Goal: Information Seeking & Learning: Find specific fact

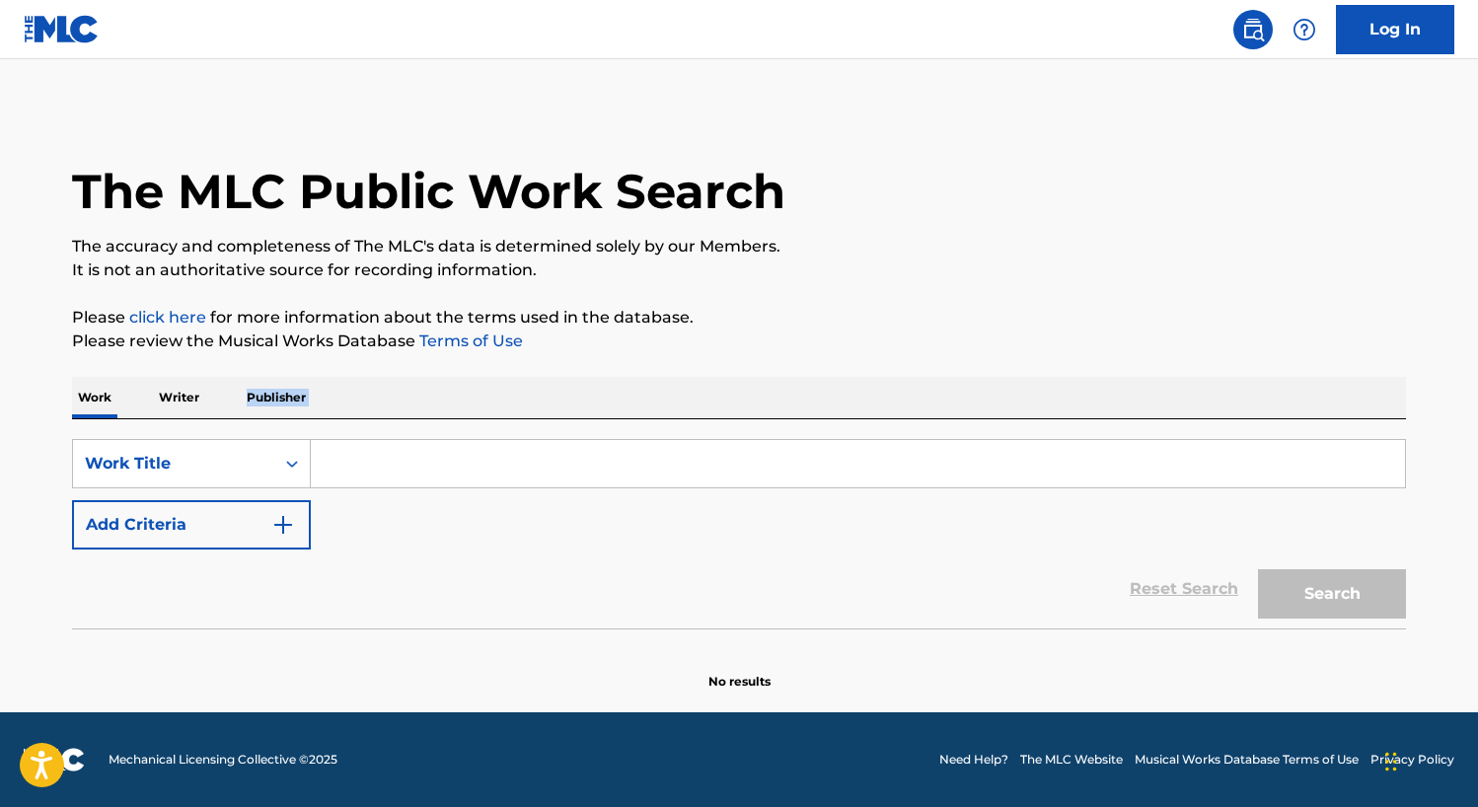
click at [211, 411] on div "Work Writer Publisher SearchWithCriteria01d46d63-25f5-40f7-a12c-fe0ba4c29b8f Wo…" at bounding box center [739, 534] width 1334 height 314
click at [161, 401] on p "Writer" at bounding box center [179, 397] width 52 height 41
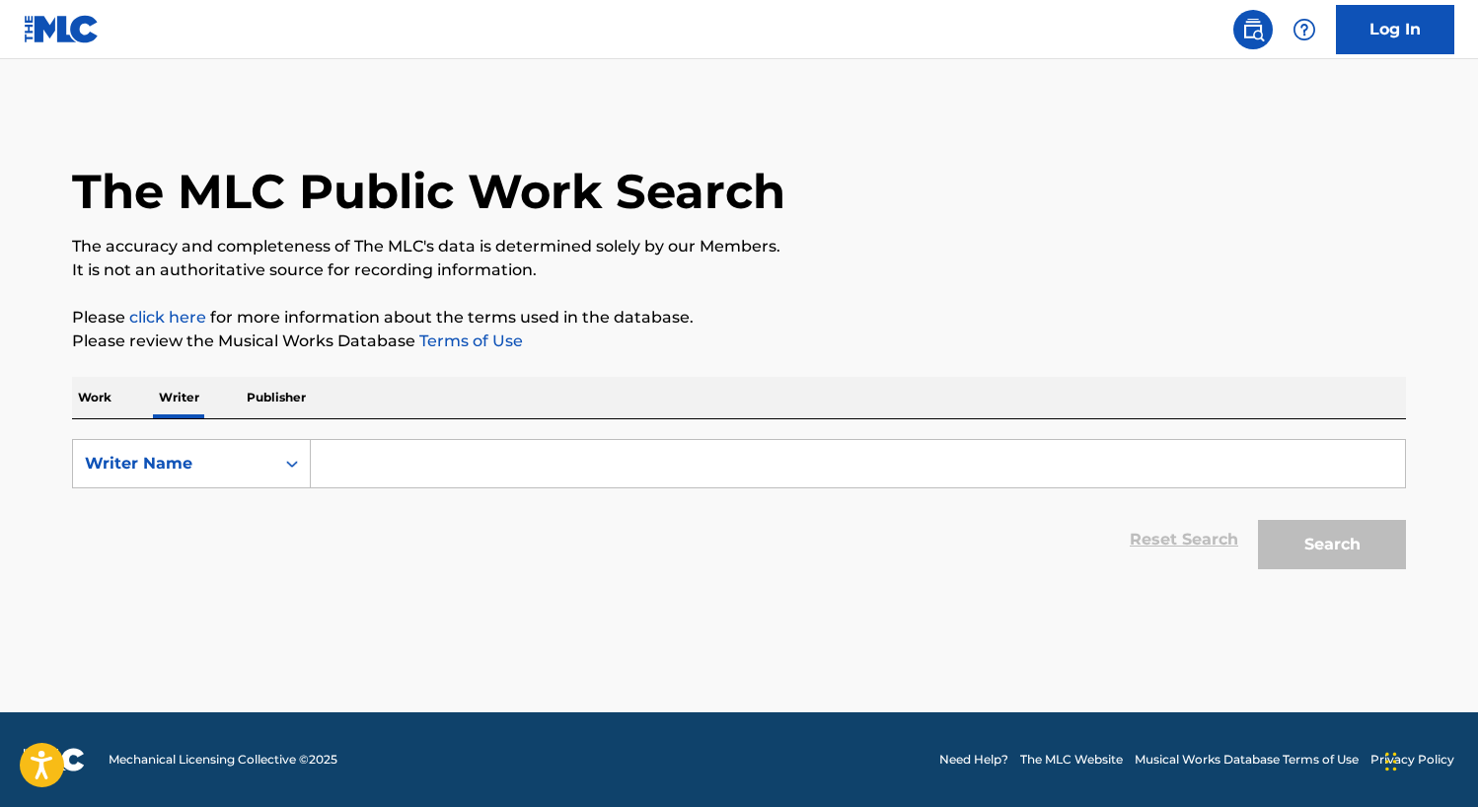
click at [90, 398] on p "Work" at bounding box center [94, 397] width 45 height 41
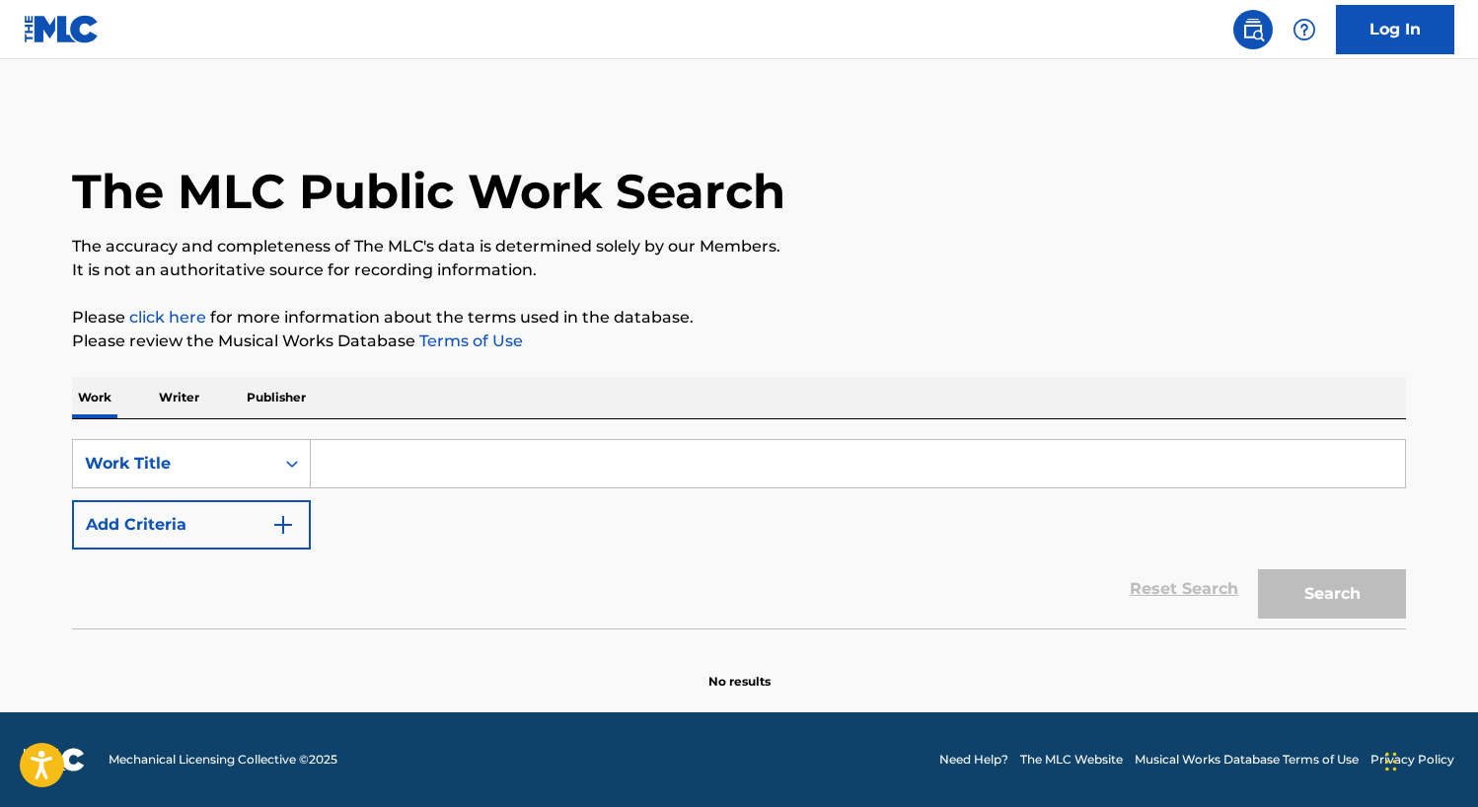
click at [439, 474] on input "Search Form" at bounding box center [858, 463] width 1094 height 47
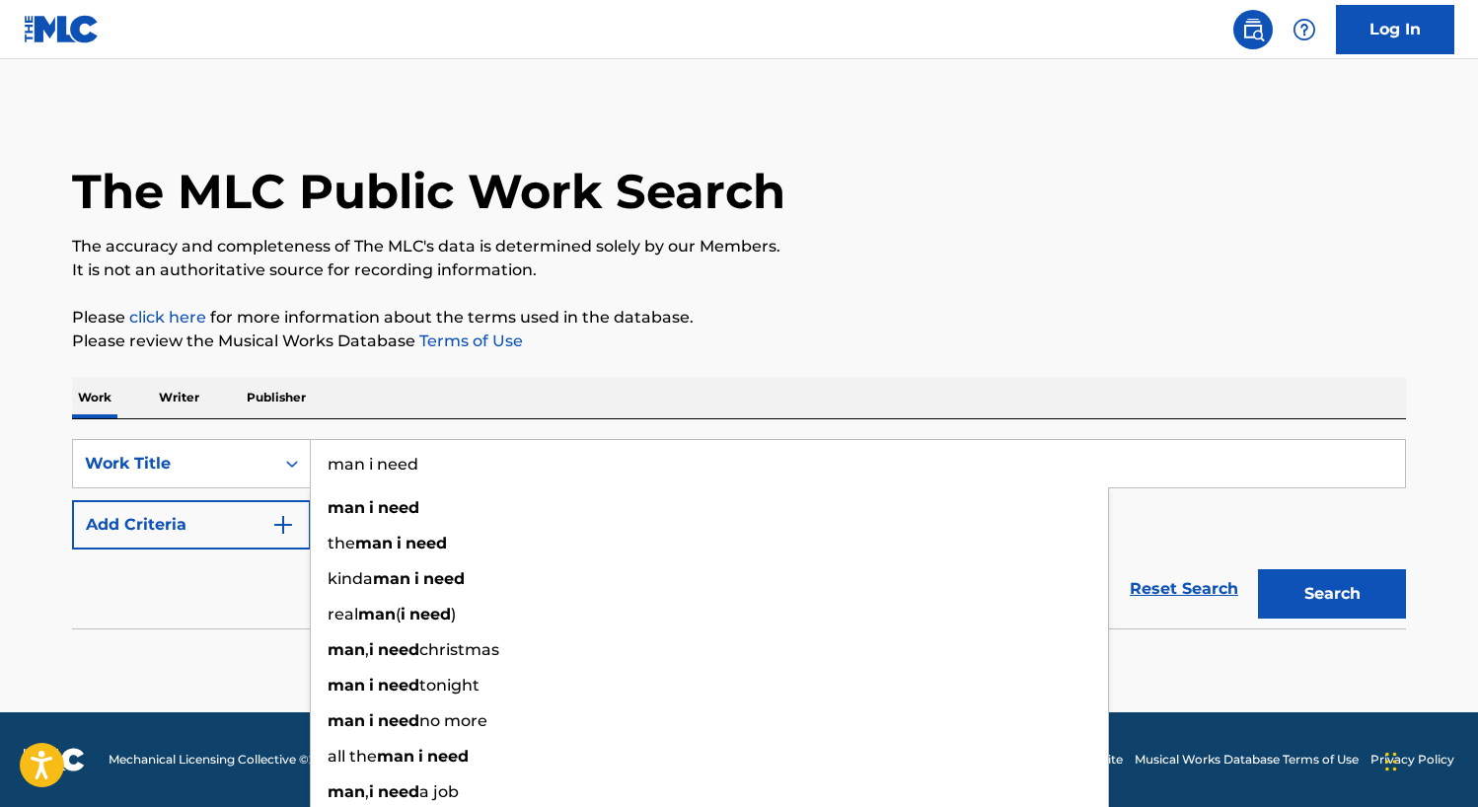
type input "man i need"
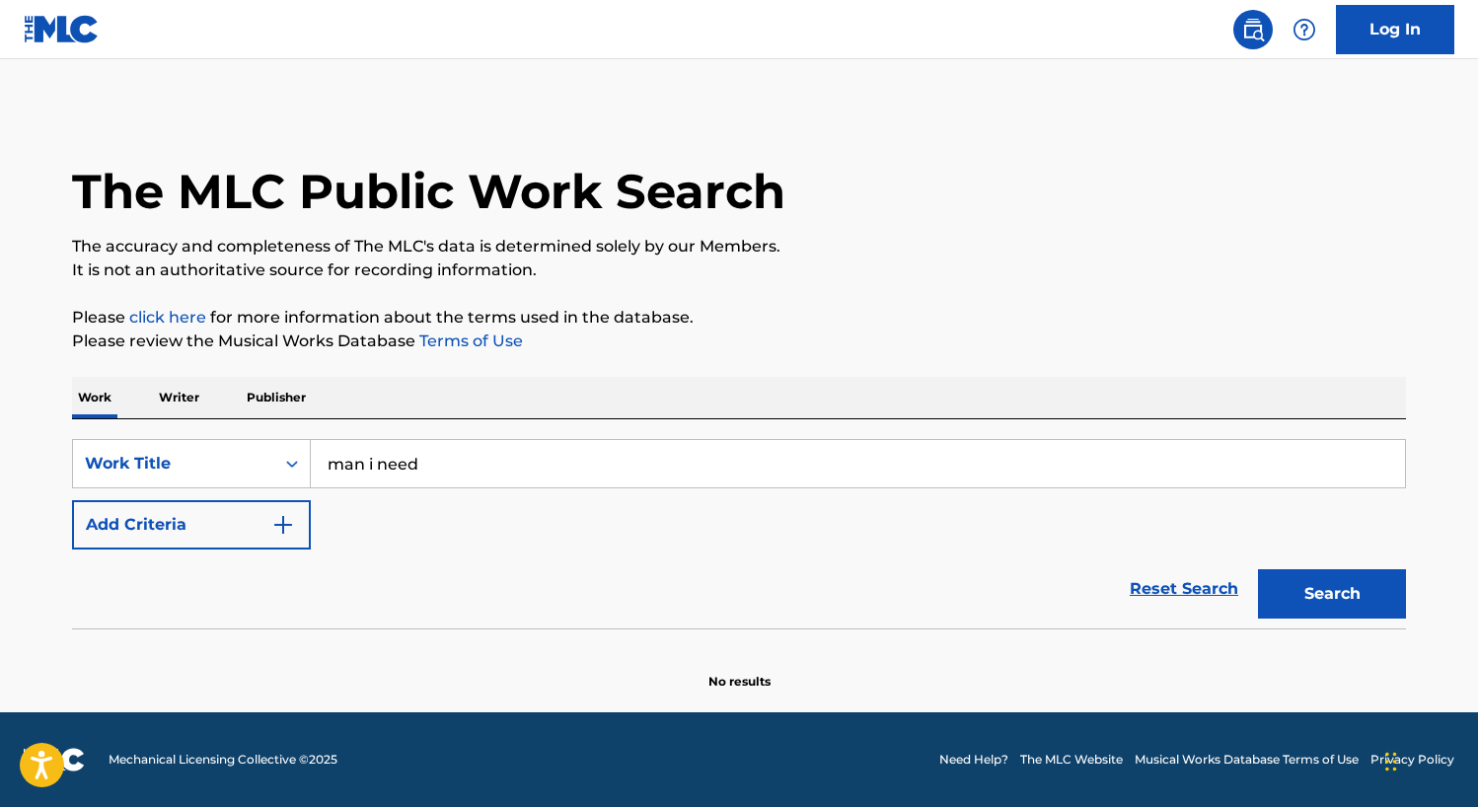
click at [204, 528] on button "Add Criteria" at bounding box center [191, 524] width 239 height 49
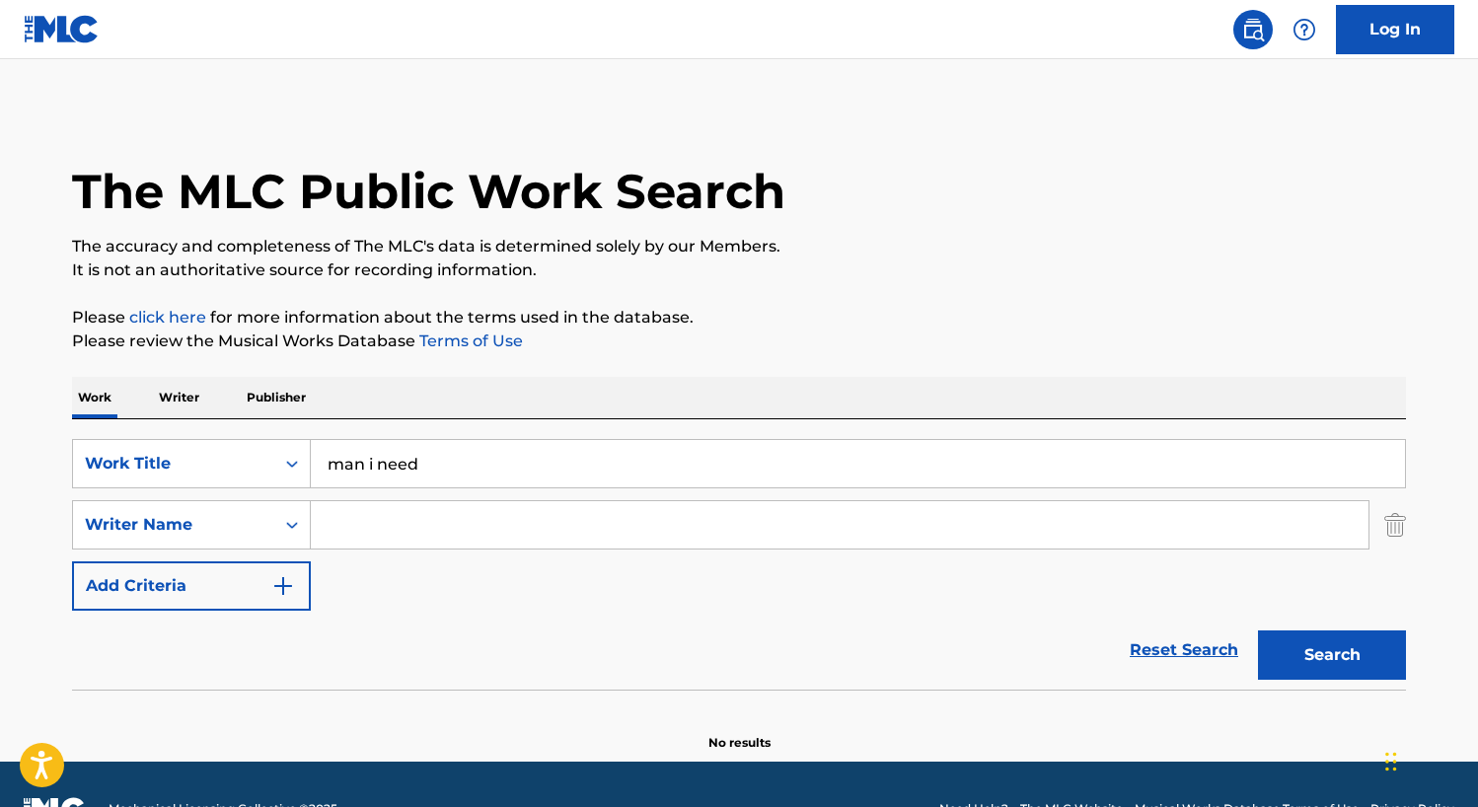
click at [477, 524] on input "Search Form" at bounding box center [839, 524] width 1057 height 47
type input "[PERSON_NAME]"
click at [1258, 630] on button "Search" at bounding box center [1332, 654] width 148 height 49
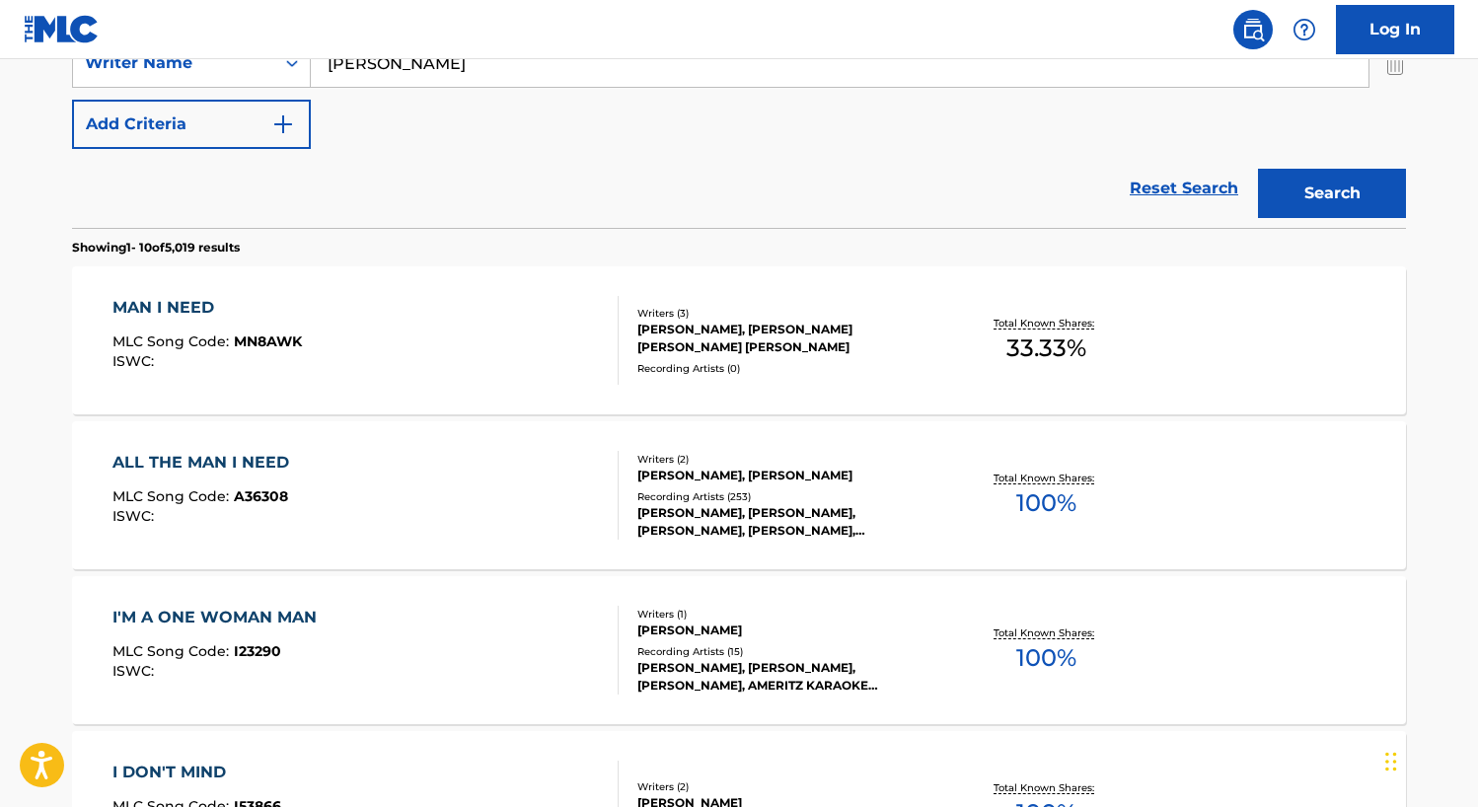
scroll to position [486, 0]
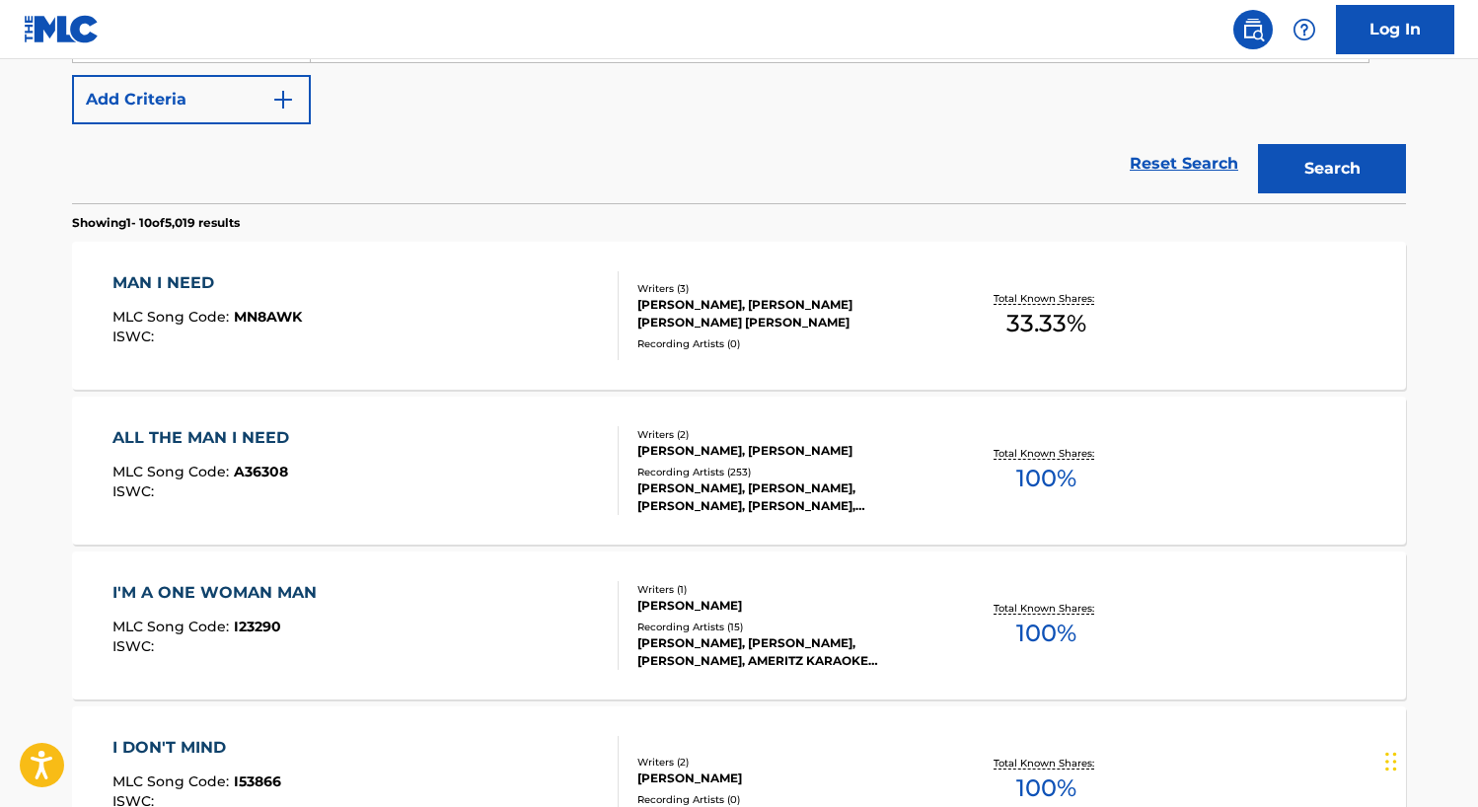
click at [166, 282] on div "MAN I NEED" at bounding box center [206, 283] width 189 height 24
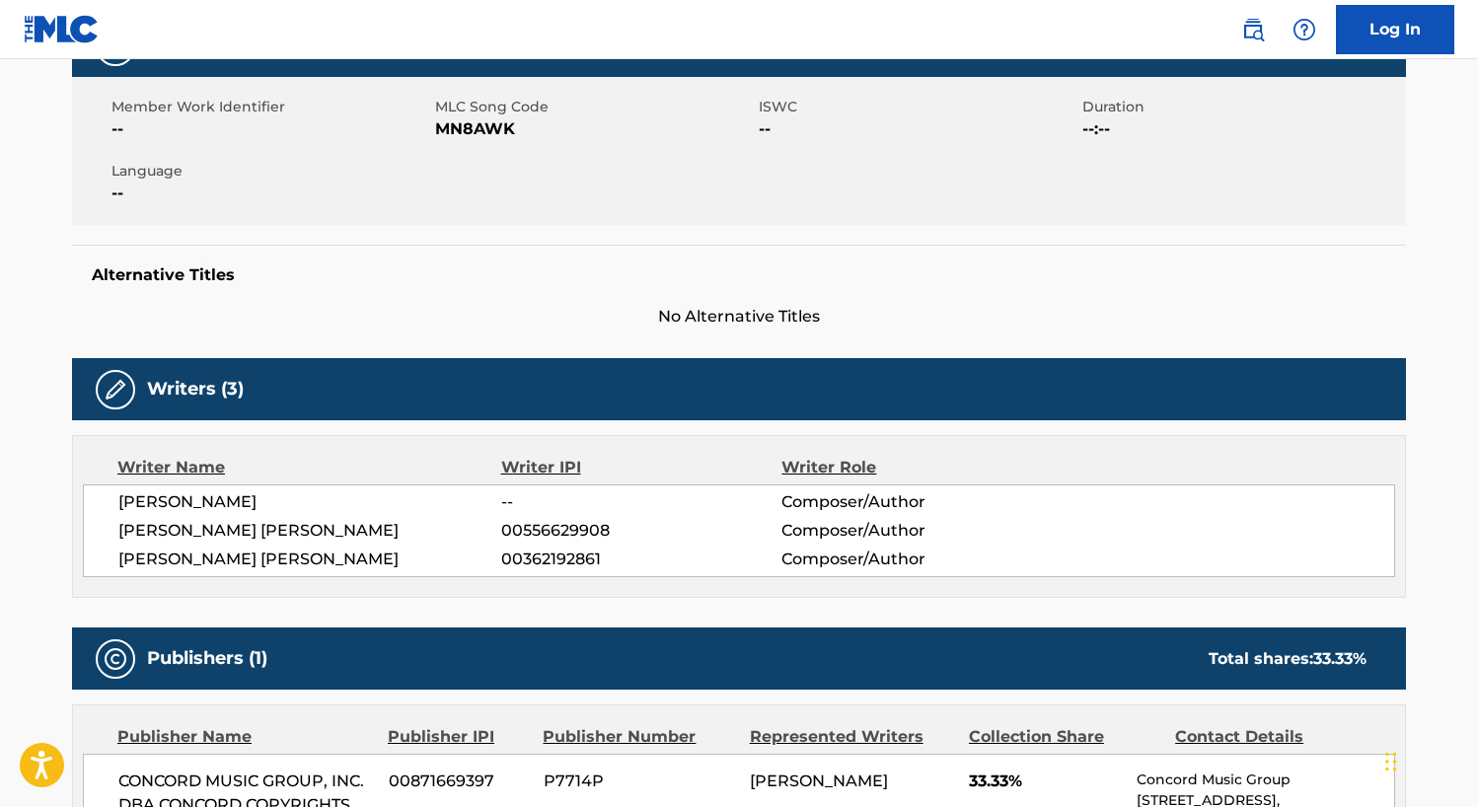
scroll to position [539, 0]
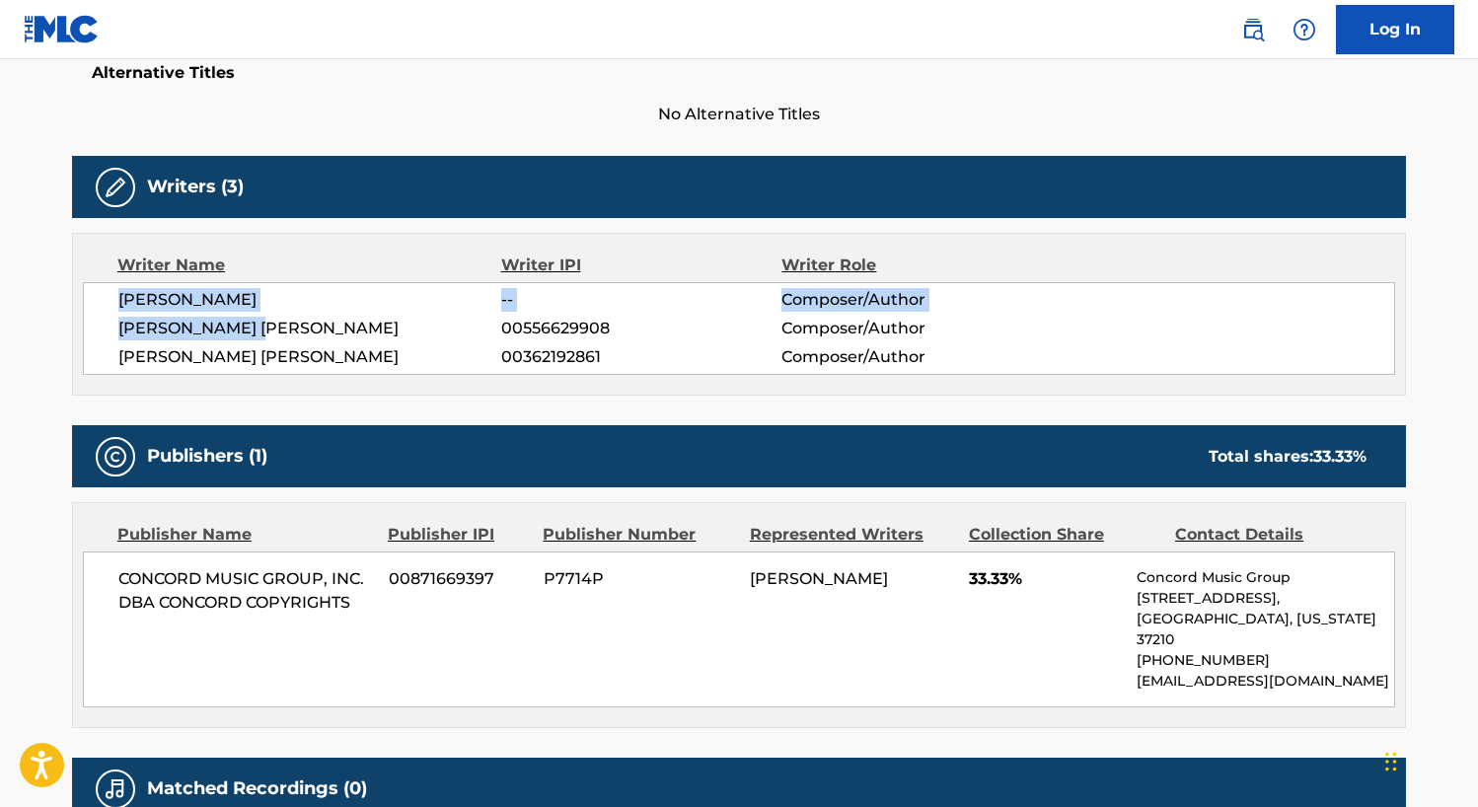
drag, startPoint x: 112, startPoint y: 301, endPoint x: 286, endPoint y: 320, distance: 174.6
click at [286, 320] on div "[PERSON_NAME] -- Composer/Author [PERSON_NAME] [PERSON_NAME] 00556629908 Compos…" at bounding box center [739, 328] width 1312 height 93
click at [120, 335] on span "[PERSON_NAME] [PERSON_NAME]" at bounding box center [309, 329] width 383 height 24
drag, startPoint x: 110, startPoint y: 324, endPoint x: 374, endPoint y: 323, distance: 263.4
click at [374, 323] on div "[PERSON_NAME] -- Composer/Author [PERSON_NAME] [PERSON_NAME] 00556629908 Compos…" at bounding box center [739, 328] width 1312 height 93
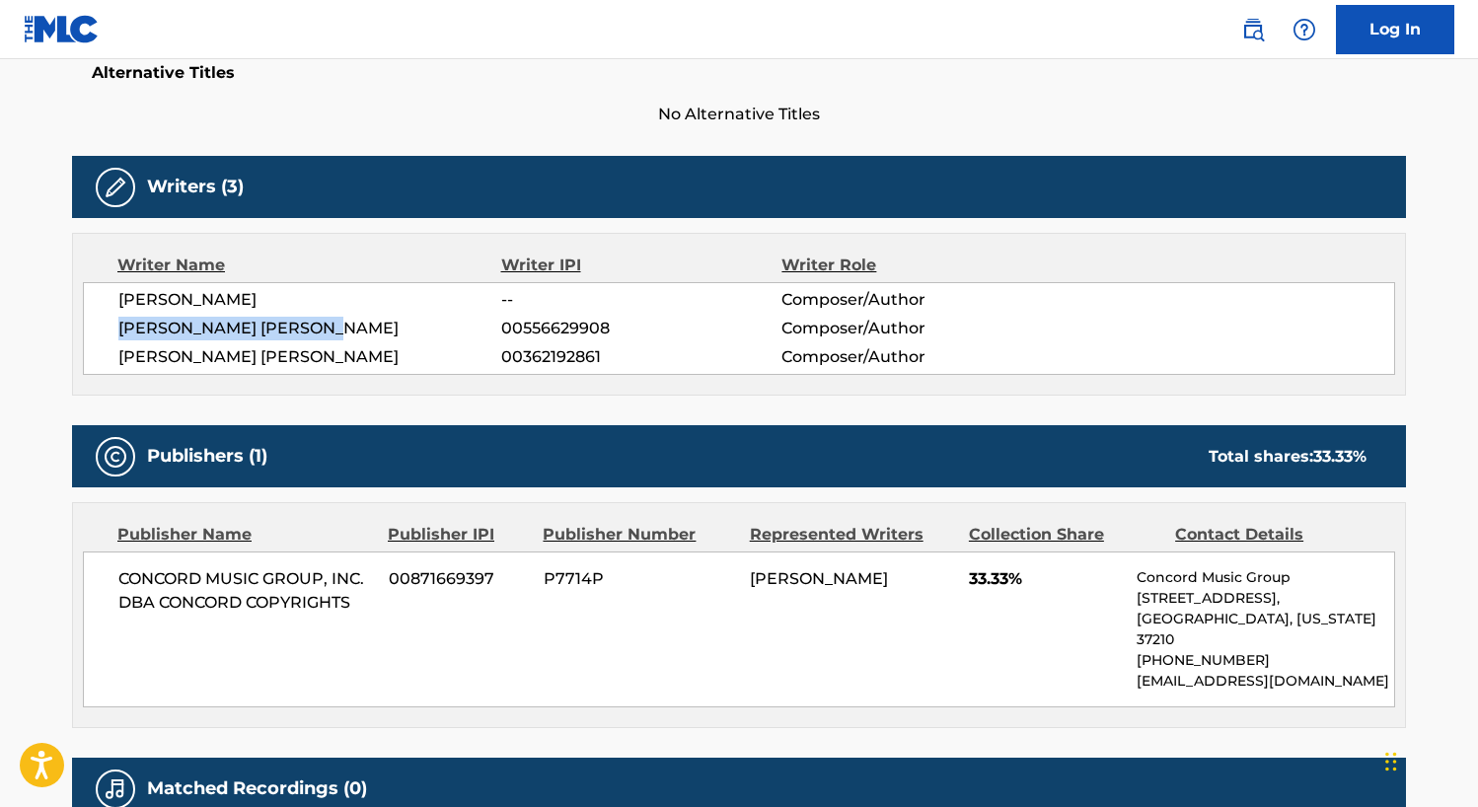
click at [354, 318] on span "[PERSON_NAME] [PERSON_NAME]" at bounding box center [309, 329] width 383 height 24
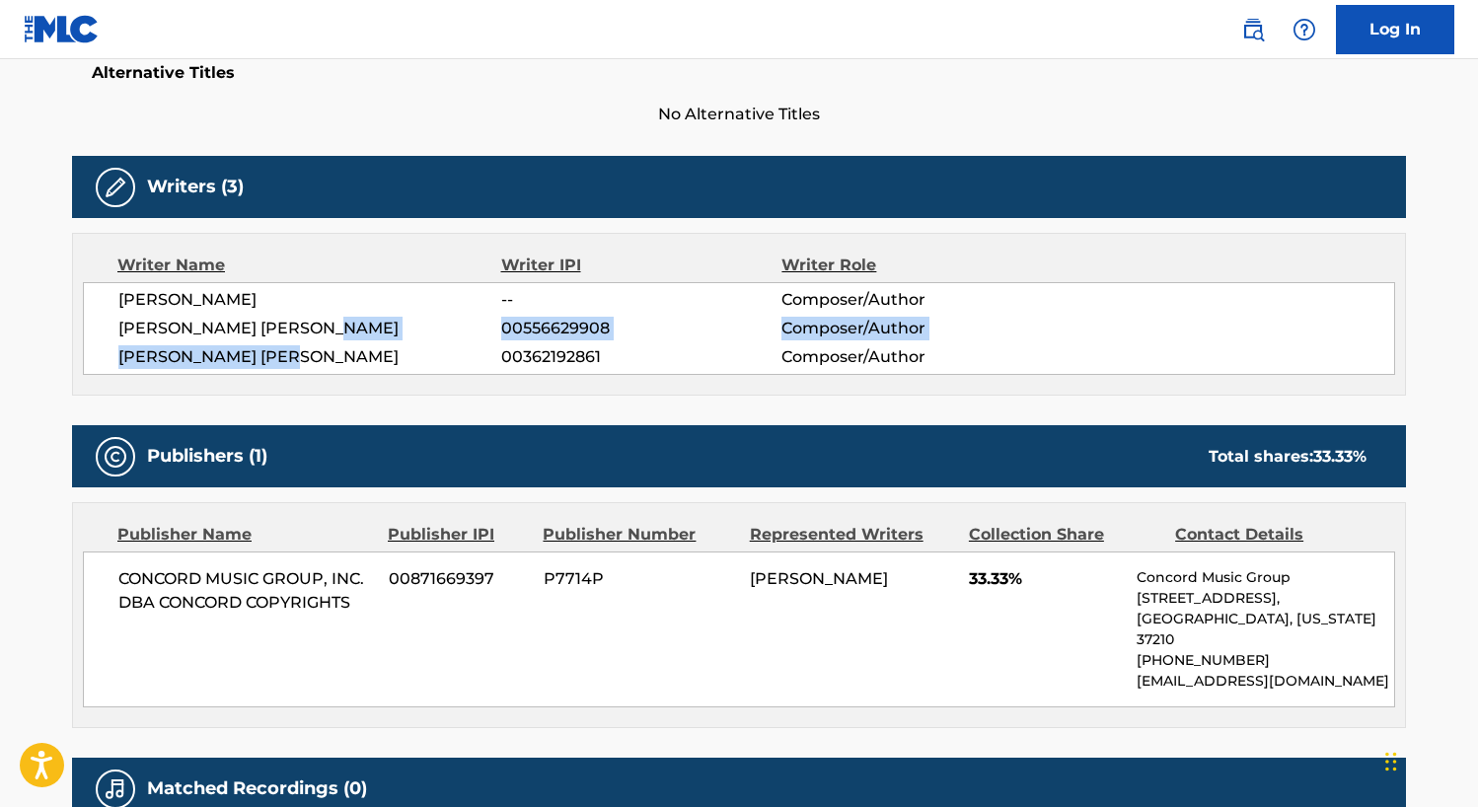
drag, startPoint x: 297, startPoint y: 349, endPoint x: 95, endPoint y: 341, distance: 202.4
click at [95, 341] on div "[PERSON_NAME] -- Composer/Author [PERSON_NAME] [PERSON_NAME] 00556629908 Compos…" at bounding box center [739, 328] width 1312 height 93
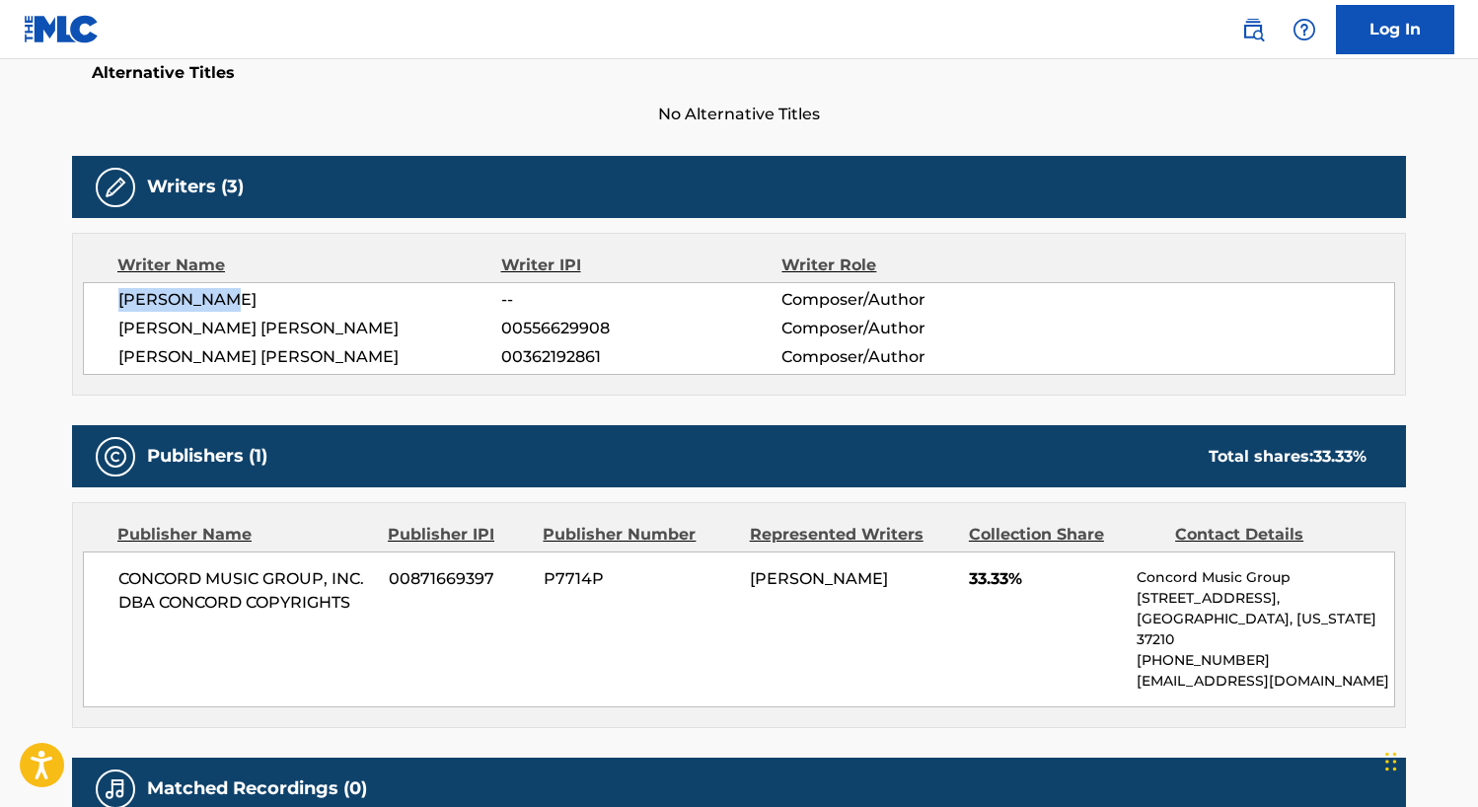
drag, startPoint x: 250, startPoint y: 307, endPoint x: 62, endPoint y: 286, distance: 188.6
click at [62, 286] on div "< Back to public search results Copy work link MAN I NEED Work Detail Member Wo…" at bounding box center [738, 226] width 1381 height 1313
click at [293, 298] on span "[PERSON_NAME]" at bounding box center [309, 300] width 383 height 24
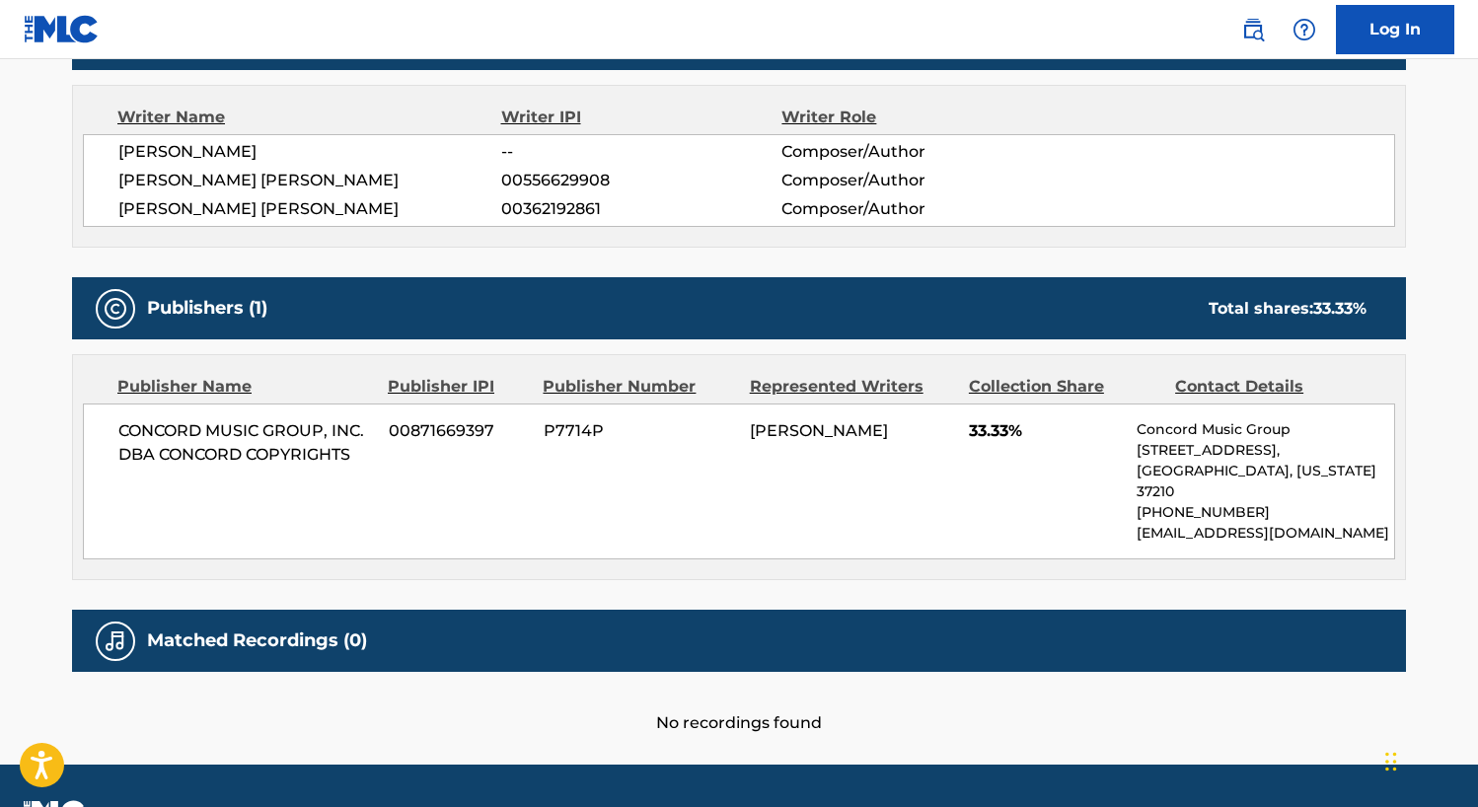
scroll to position [696, 0]
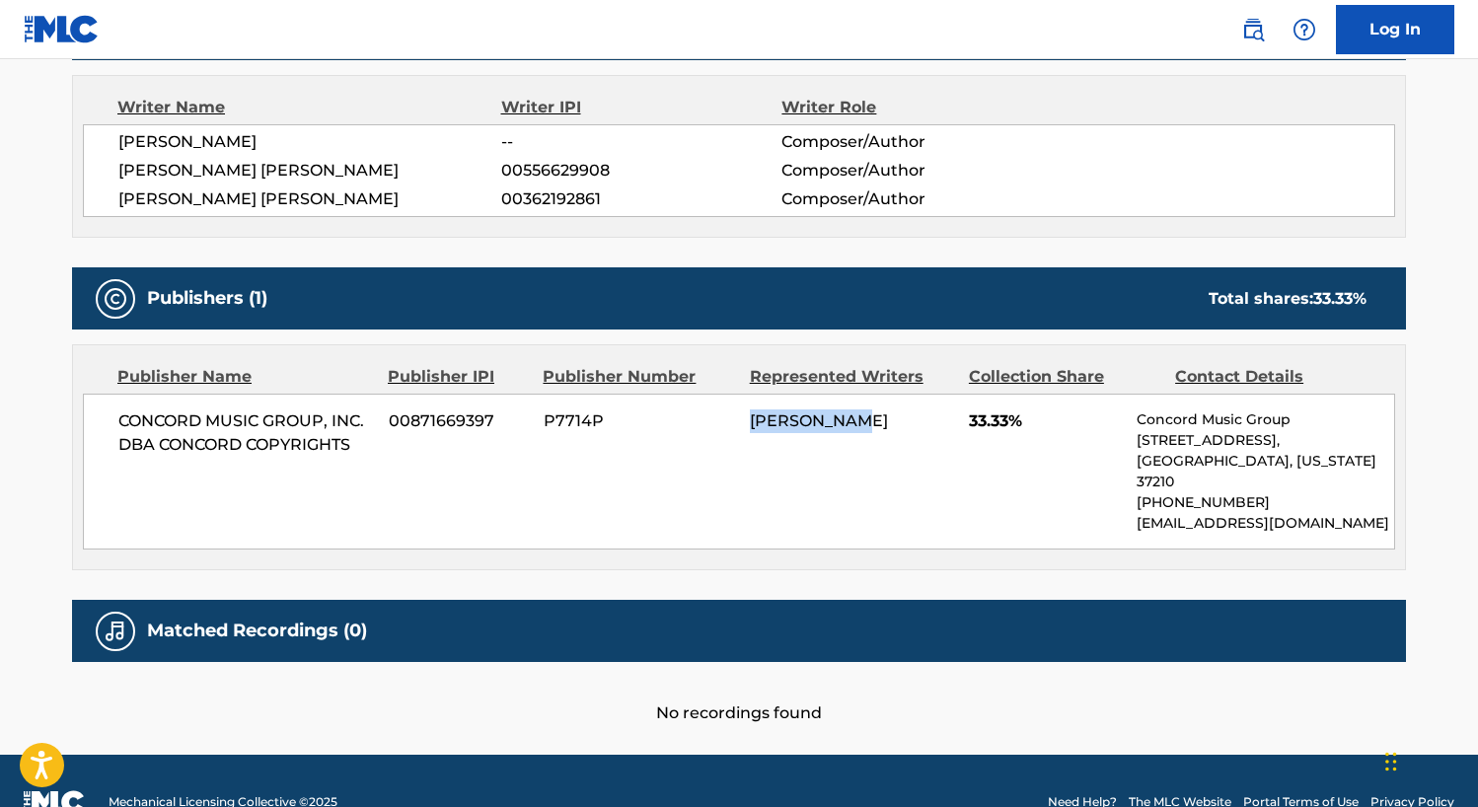
drag, startPoint x: 835, startPoint y: 415, endPoint x: 719, endPoint y: 416, distance: 115.4
click at [719, 416] on div "CONCORD MUSIC GROUP, INC. DBA CONCORD COPYRIGHTS 00871669397 P7714P [PERSON_NAM…" at bounding box center [739, 472] width 1312 height 156
click at [843, 496] on div "CONCORD MUSIC GROUP, INC. DBA CONCORD COPYRIGHTS 00871669397 P7714P [PERSON_NAM…" at bounding box center [739, 472] width 1312 height 156
click at [696, 224] on div "Writer Name Writer IPI Writer Role [PERSON_NAME] -- Composer/Author [PERSON_NAM…" at bounding box center [739, 156] width 1334 height 163
